Goal: Navigation & Orientation: Understand site structure

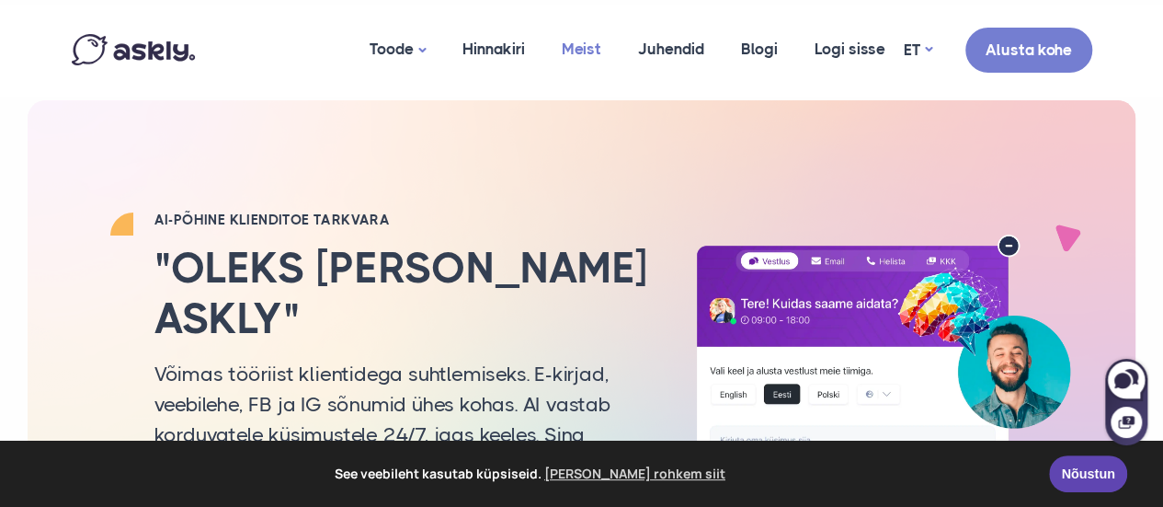
click at [572, 38] on link "Meist" at bounding box center [581, 49] width 76 height 89
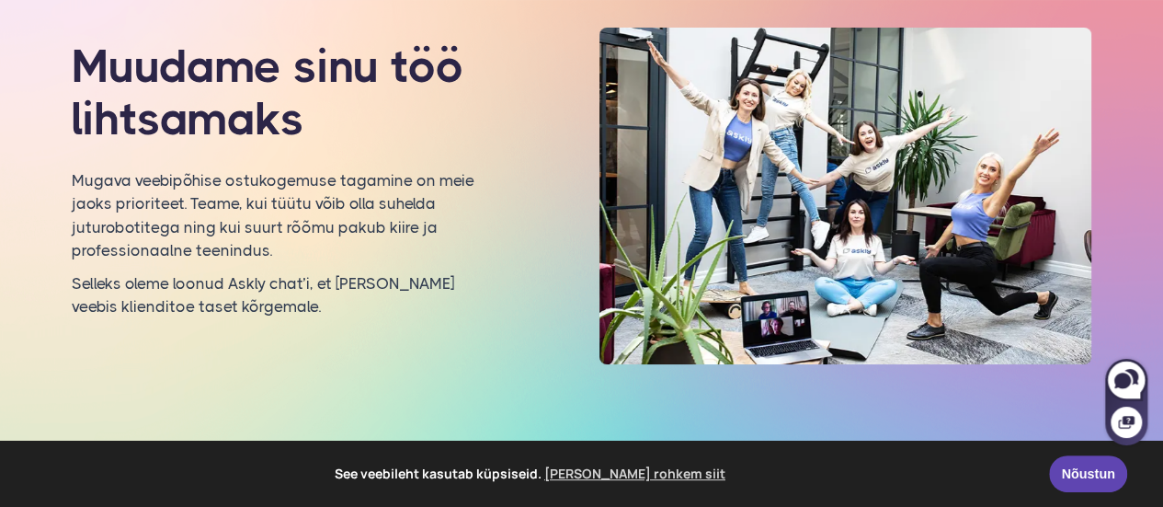
scroll to position [145, 0]
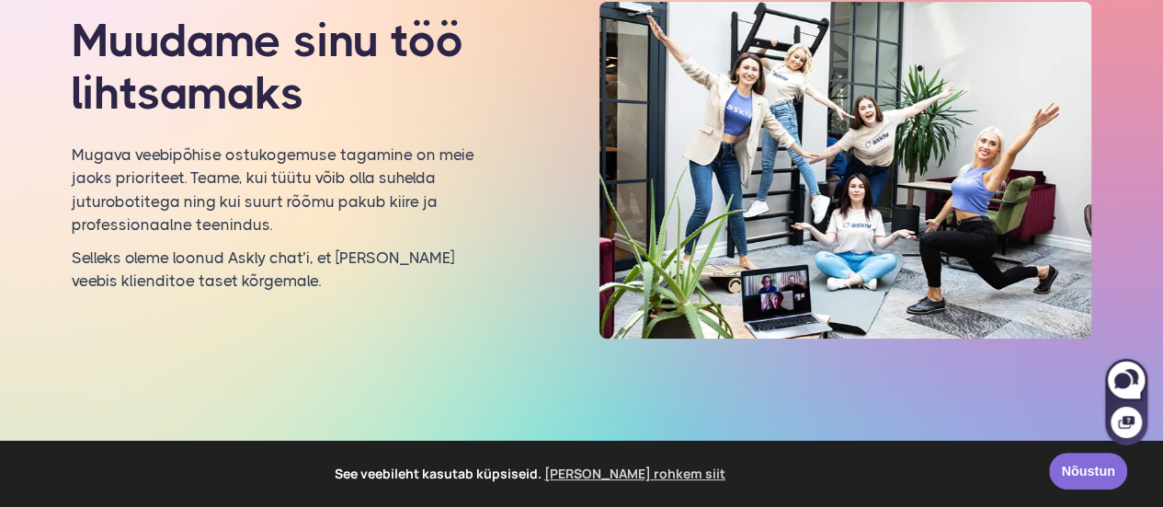
click at [1093, 461] on link "Nõustun" at bounding box center [1088, 470] width 78 height 37
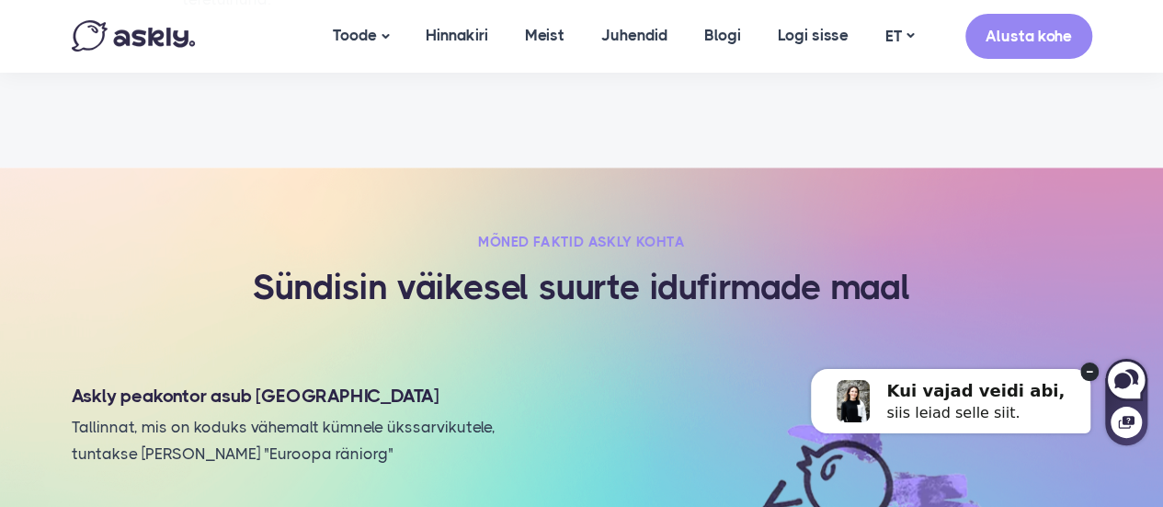
scroll to position [0, 0]
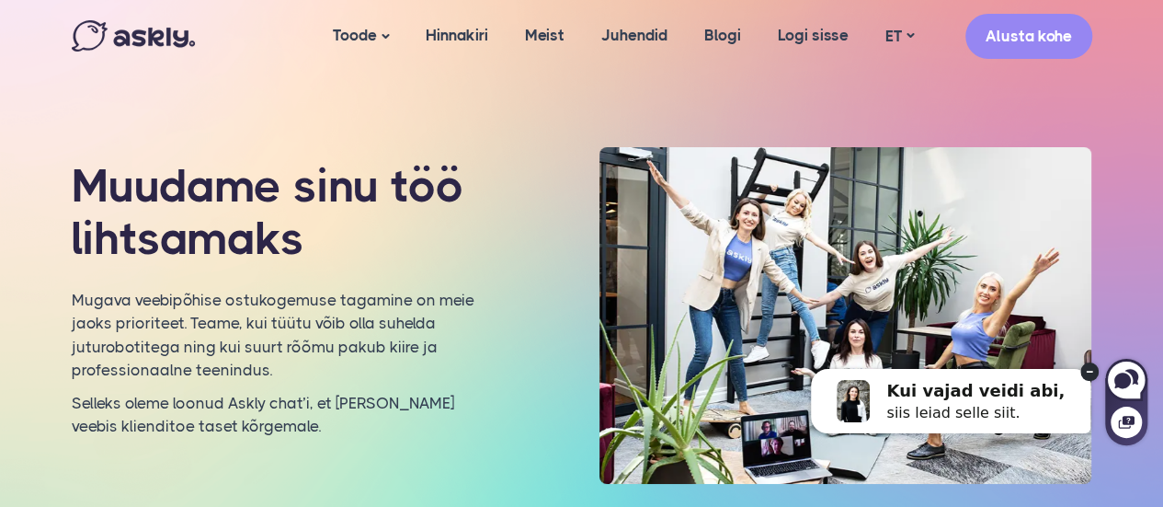
click at [161, 37] on img at bounding box center [133, 35] width 123 height 31
